Goal: Task Accomplishment & Management: Use online tool/utility

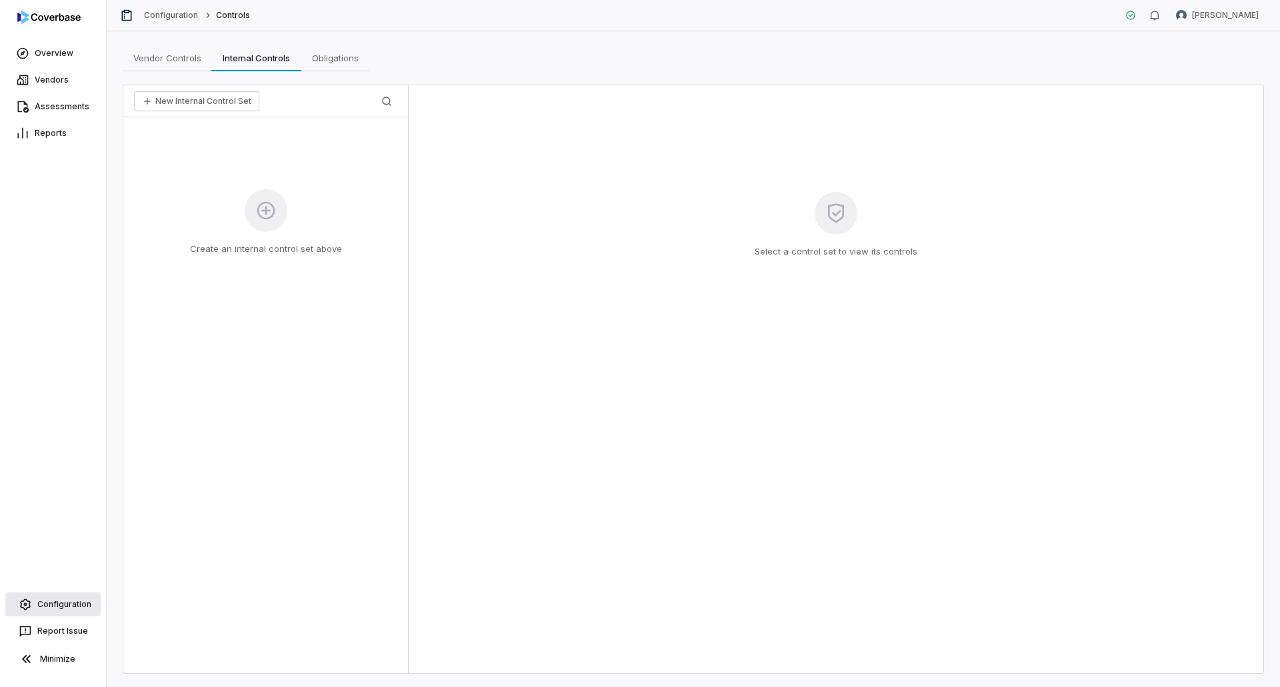
click at [65, 613] on link "Configuration" at bounding box center [52, 605] width 95 height 24
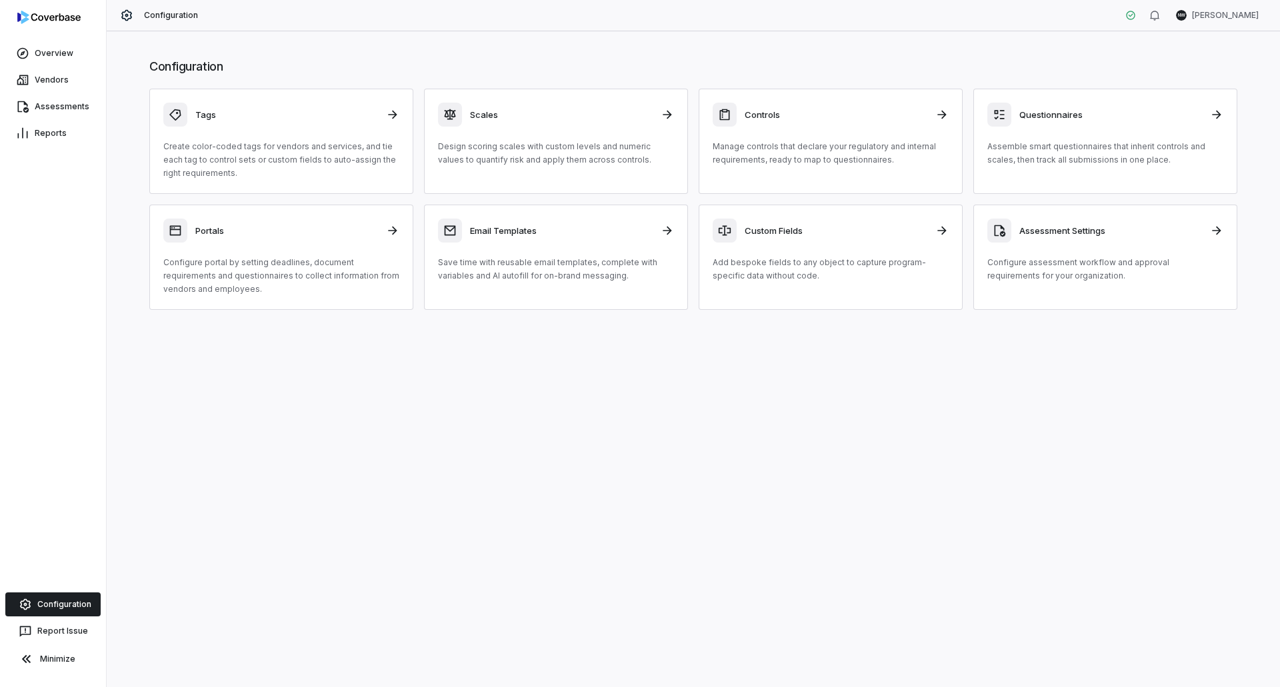
click at [883, 153] on p "Manage controls that declare your regulatory and internal requirements, ready t…" at bounding box center [831, 153] width 236 height 27
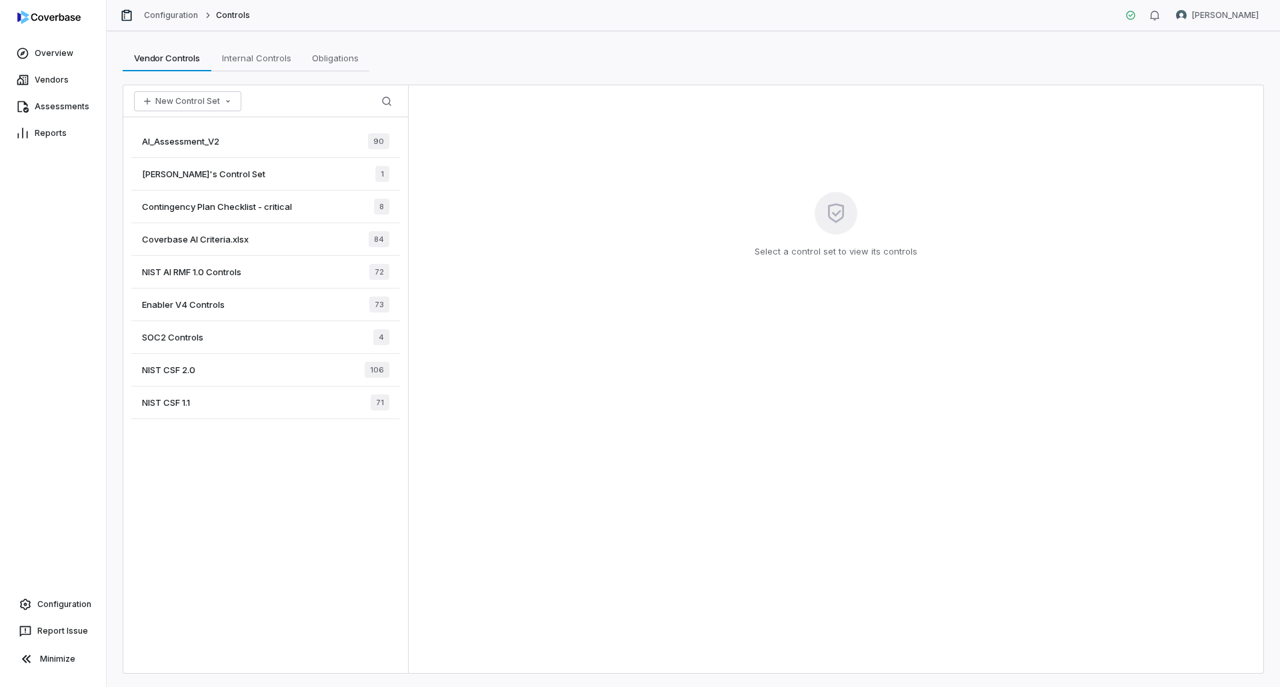
click at [227, 203] on span "Contingency Plan Checklist - critical" at bounding box center [217, 207] width 150 height 12
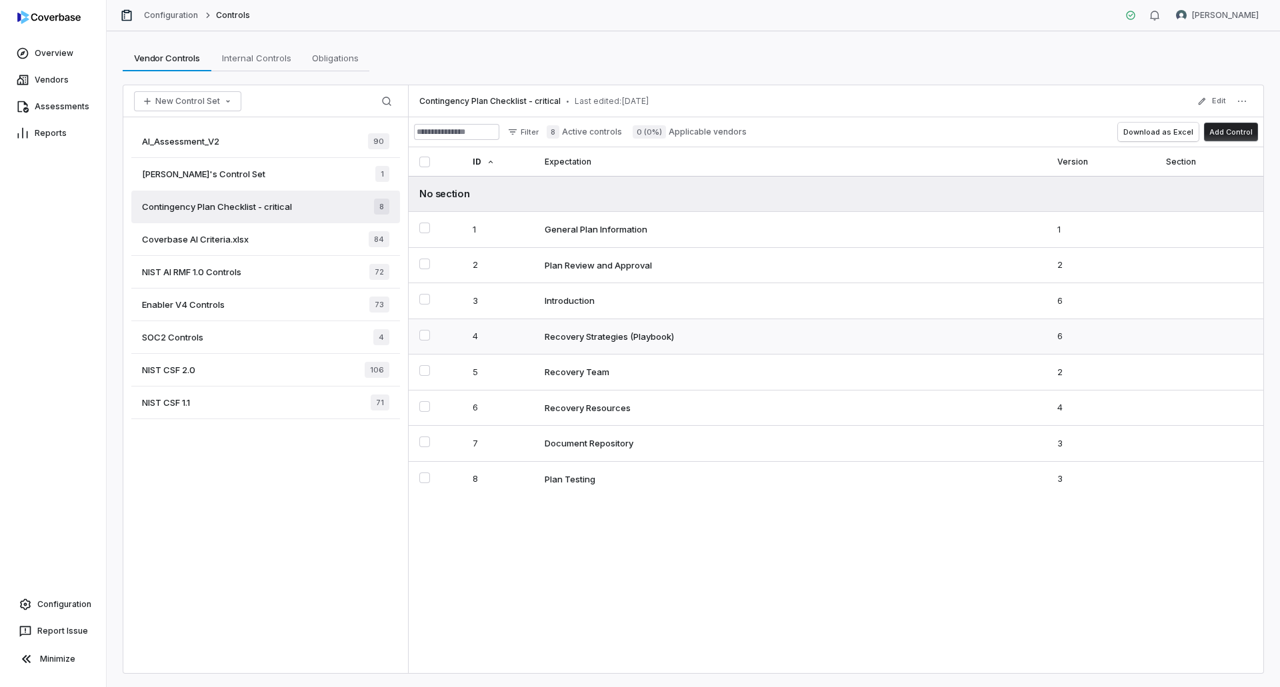
click at [669, 345] on td "Recovery Strategies (Playbook)" at bounding box center [790, 337] width 513 height 36
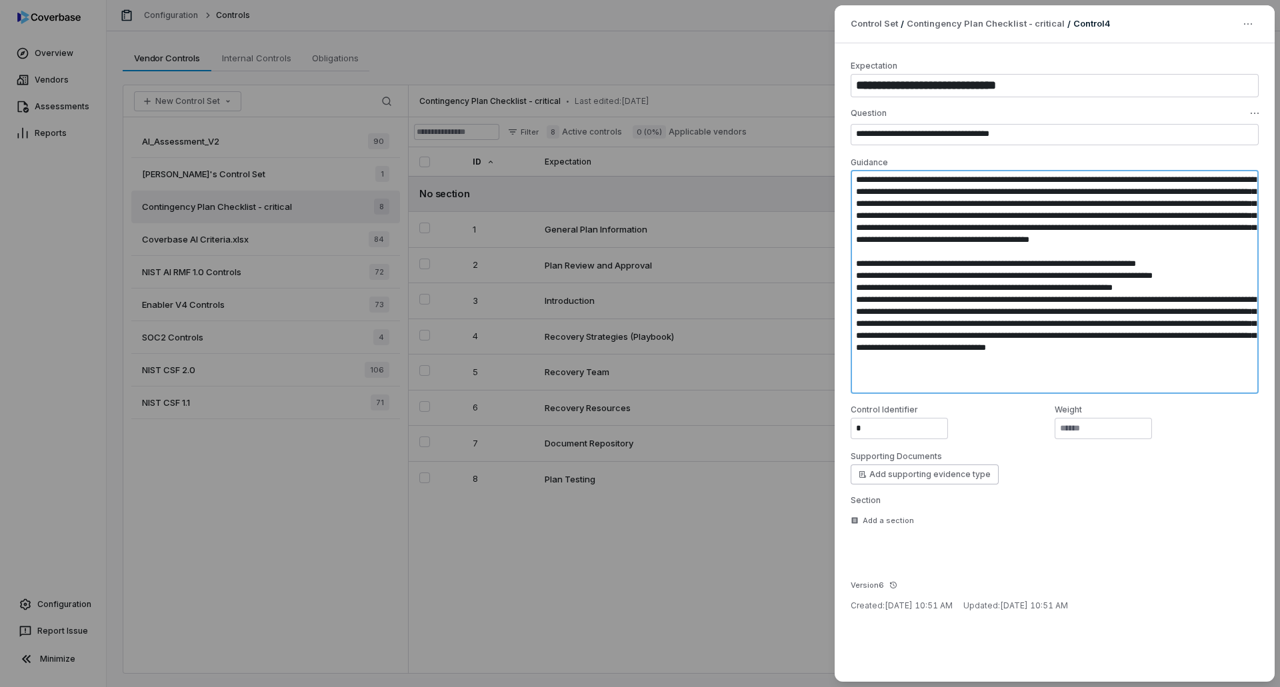
drag, startPoint x: 874, startPoint y: 183, endPoint x: 1093, endPoint y: 267, distance: 234.0
click at [1093, 267] on textarea at bounding box center [1055, 282] width 408 height 224
click at [1075, 283] on textarea at bounding box center [1055, 282] width 408 height 224
drag, startPoint x: 881, startPoint y: 186, endPoint x: 921, endPoint y: 193, distance: 39.9
click at [921, 193] on textarea at bounding box center [1055, 282] width 408 height 224
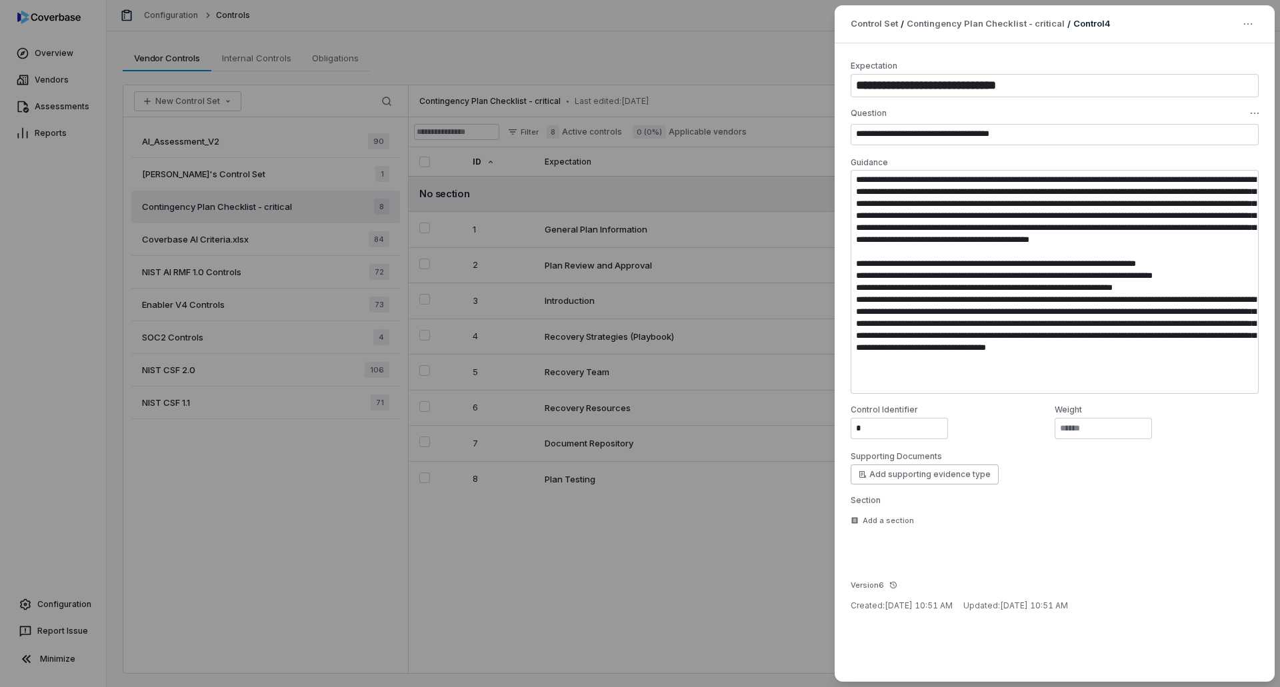
type textarea "*"
